Goal: Navigation & Orientation: Find specific page/section

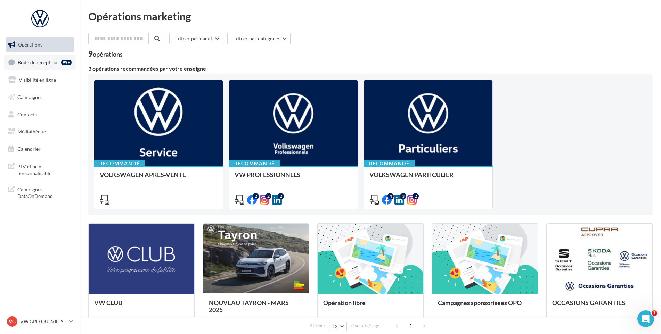
click at [51, 62] on span "Boîte de réception" at bounding box center [38, 62] width 40 height 6
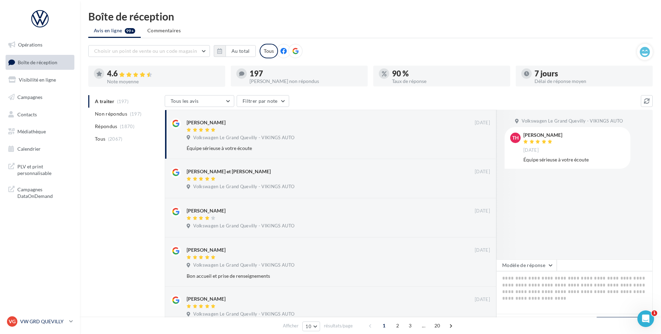
click at [21, 320] on p "VW GRD QUEVILLY" at bounding box center [43, 321] width 46 height 7
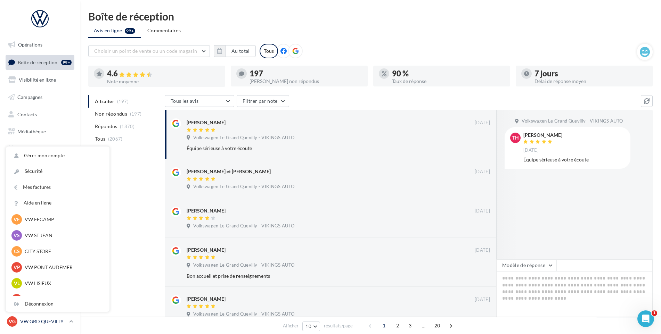
scroll to position [139, 0]
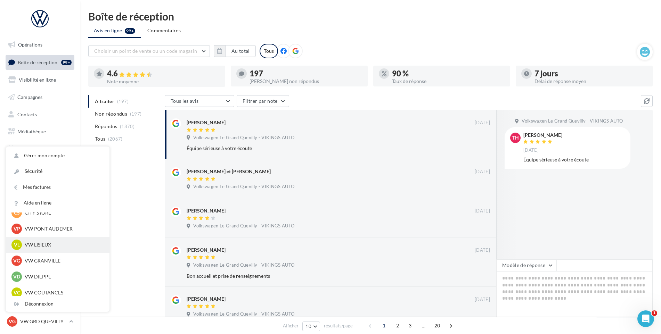
click at [59, 241] on div "VL VW LISIEUX vw-lis-vau" at bounding box center [57, 245] width 92 height 10
